Goal: Find specific page/section

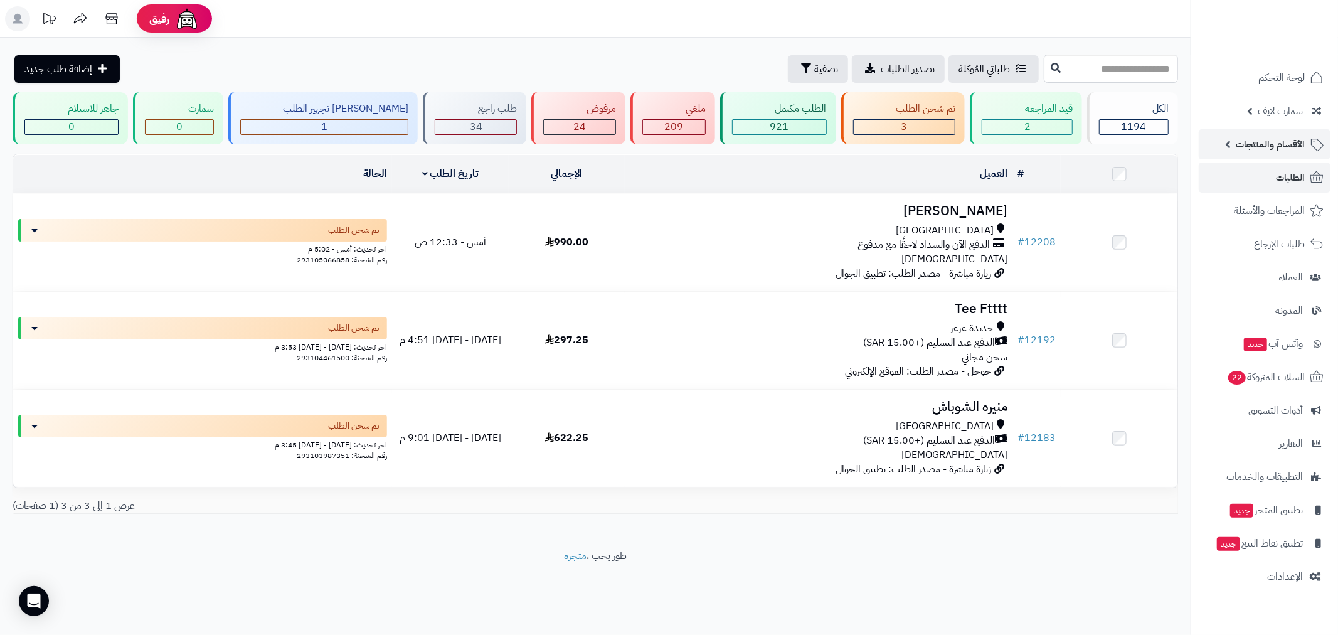
click at [1264, 142] on span "الأقسام والمنتجات" at bounding box center [1269, 144] width 69 height 18
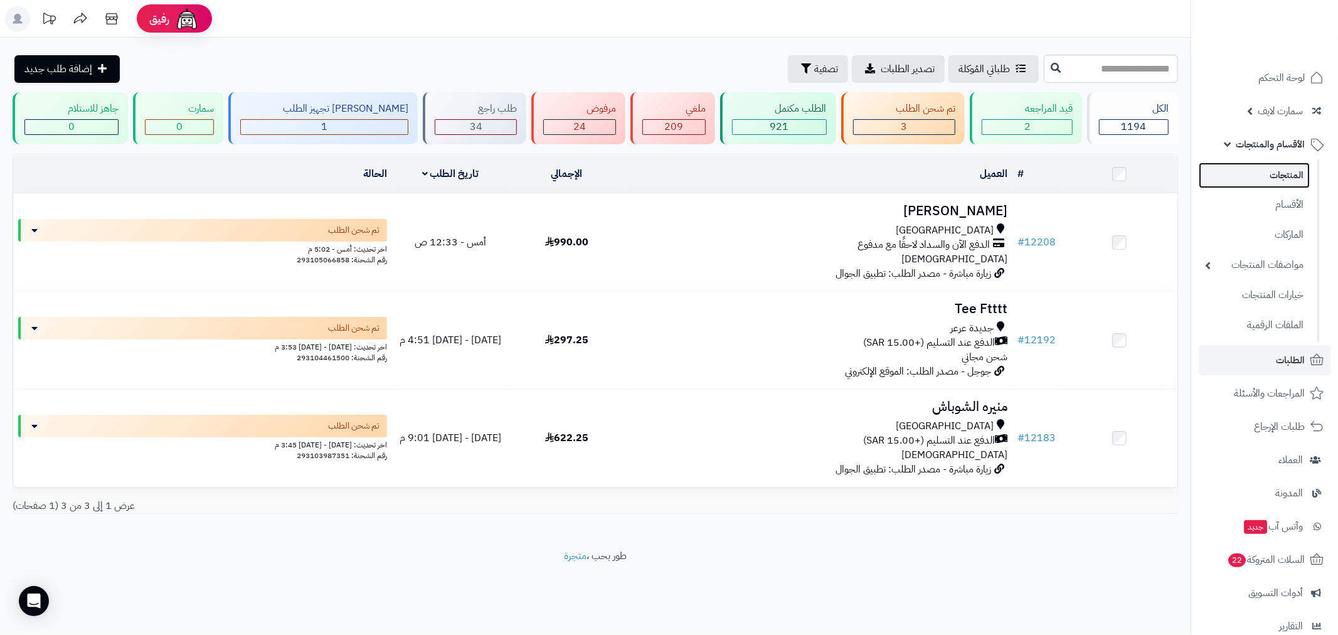
click at [1268, 174] on link "المنتجات" at bounding box center [1253, 175] width 111 height 26
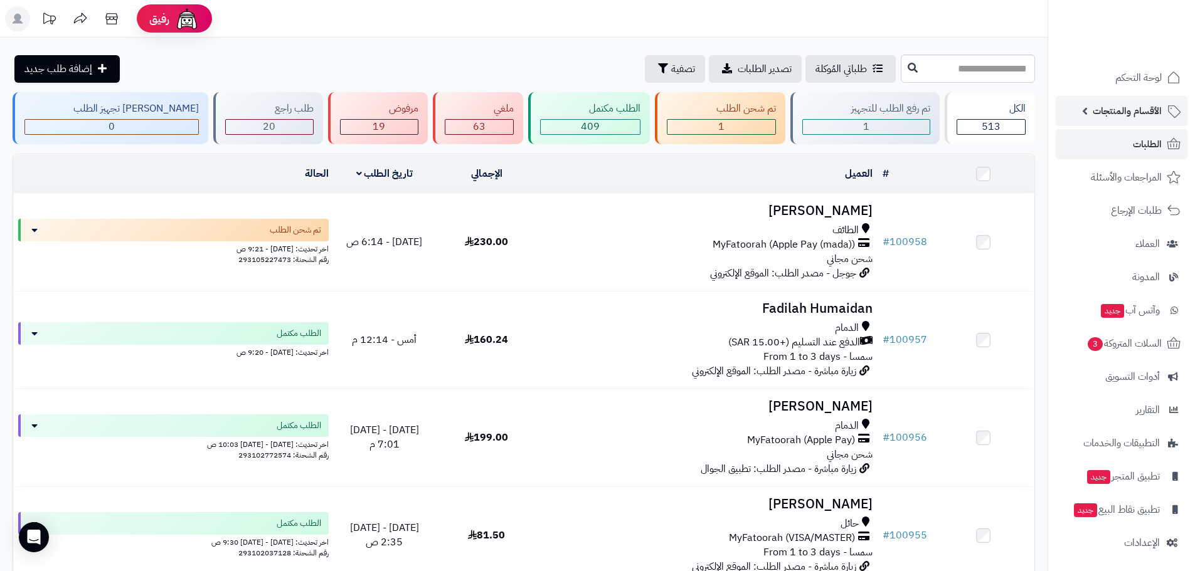
click at [1124, 107] on span "الأقسام والمنتجات" at bounding box center [1126, 111] width 69 height 18
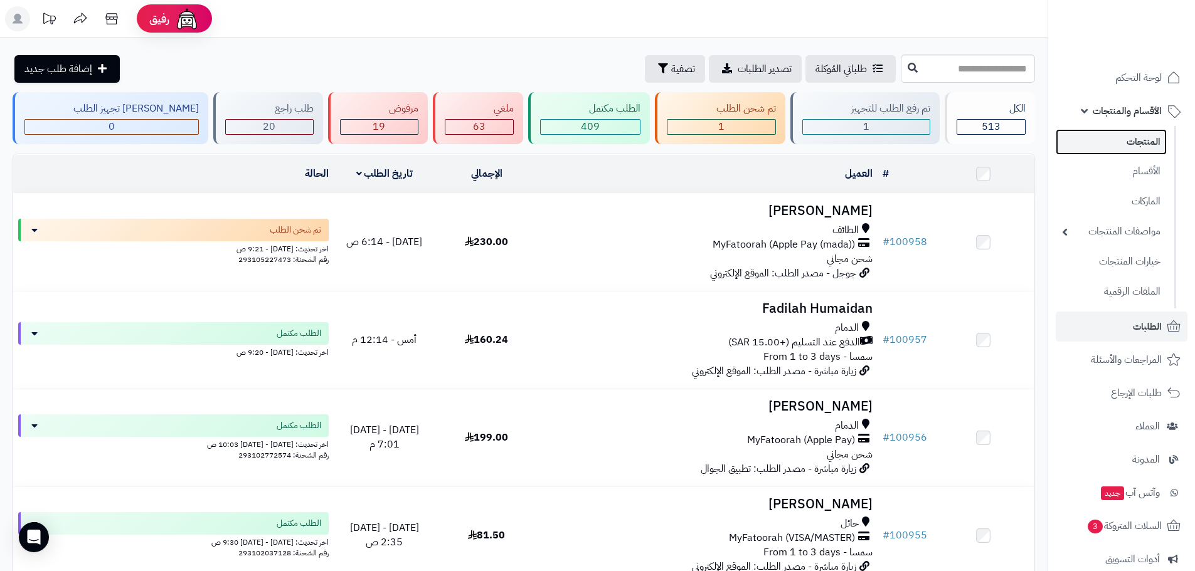
click at [1130, 138] on link "المنتجات" at bounding box center [1110, 142] width 111 height 26
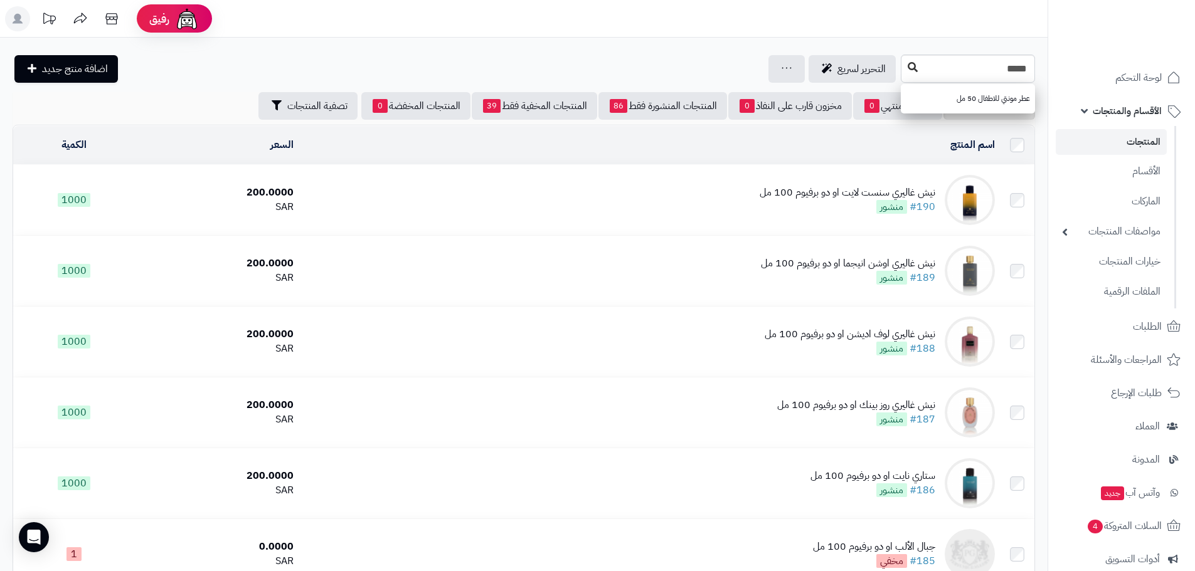
type input "*****"
click at [907, 68] on icon at bounding box center [912, 67] width 10 height 10
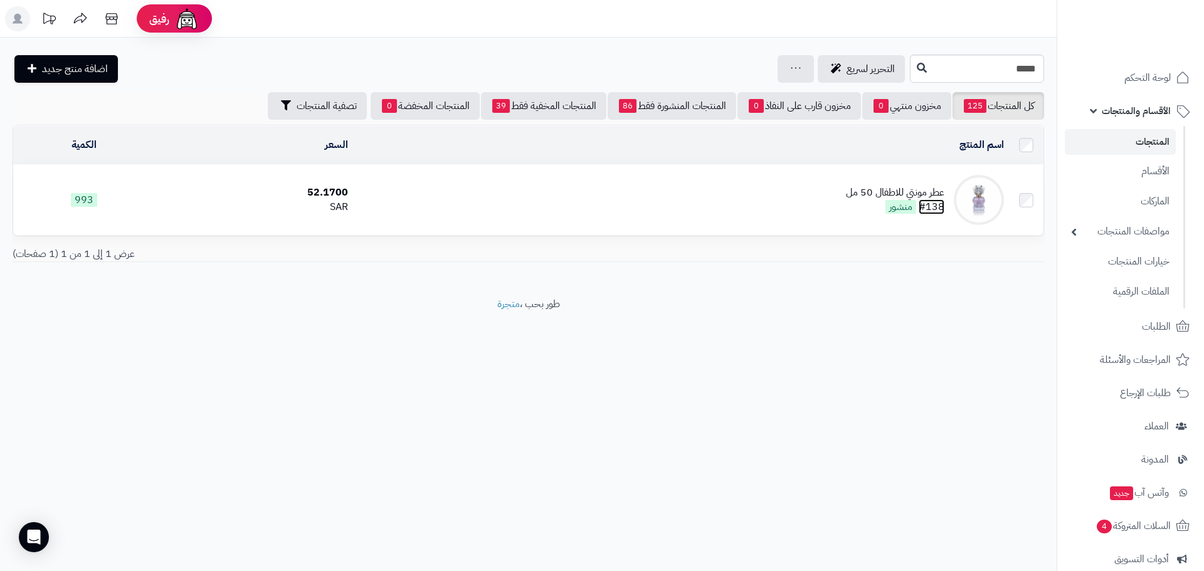
click at [935, 204] on link "#138" at bounding box center [932, 206] width 26 height 15
